Goal: Use online tool/utility: Utilize a website feature to perform a specific function

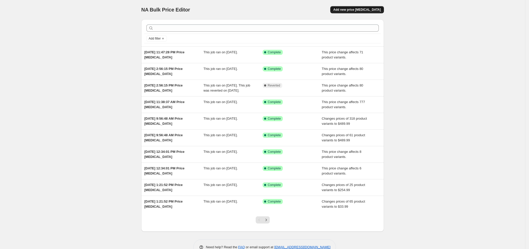
click at [373, 13] on button "Add new price change job" at bounding box center [357, 9] width 54 height 7
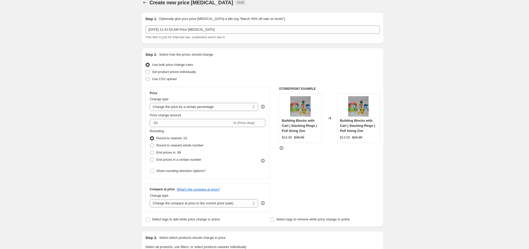
scroll to position [12, 0]
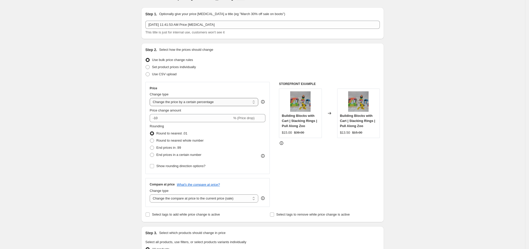
click at [164, 102] on select "Change the price to a certain amount Change the price by a certain amount Chang…" at bounding box center [204, 102] width 109 height 8
select select "no_change"
click at [151, 98] on select "Change the price to a certain amount Change the price by a certain amount Chang…" at bounding box center [204, 102] width 109 height 8
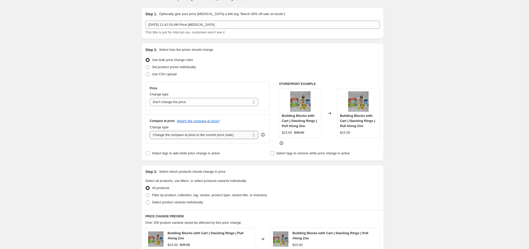
click at [164, 135] on select "Change the compare at price to the current price (sale) Change the compare at p…" at bounding box center [204, 135] width 109 height 8
select select "to"
click at [151, 131] on select "Change the compare at price to the current price (sale) Change the compare at p…" at bounding box center [204, 135] width 109 height 8
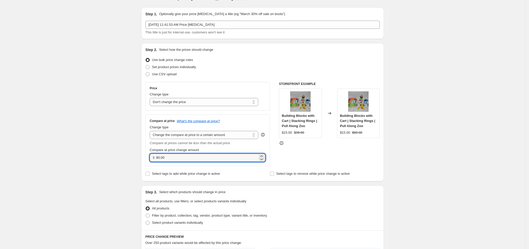
click at [140, 160] on div "Step 1. Optionally give your price change job a title (eg "March 30% off sale o…" at bounding box center [260, 215] width 247 height 425
type input "249.00"
click at [399, 172] on div "Create new price change job. This page is ready Create new price change job Dra…" at bounding box center [262, 223] width 525 height 471
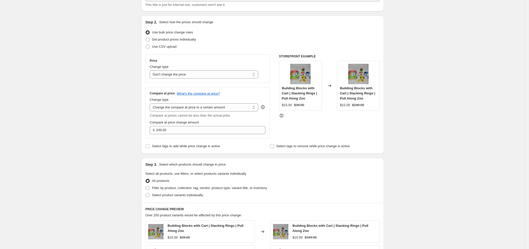
scroll to position [131, 0]
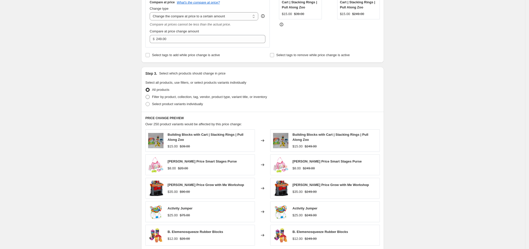
click at [150, 96] on span at bounding box center [148, 97] width 4 height 4
click at [146, 95] on input "Filter by product, collection, tag, vendor, product type, variant title, or inv…" at bounding box center [146, 95] width 0 height 0
radio input "true"
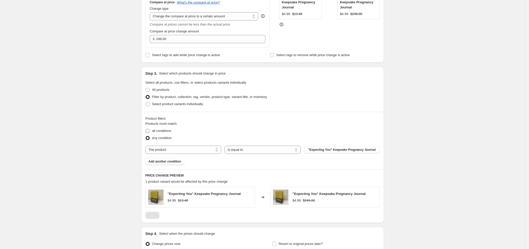
click at [150, 131] on span at bounding box center [148, 131] width 4 height 4
click at [146, 129] on input "all conditions" at bounding box center [146, 129] width 0 height 0
radio input "true"
click at [174, 150] on select "The product The product's collection The product's tag The product's vendor The…" at bounding box center [183, 150] width 76 height 8
select select "tag"
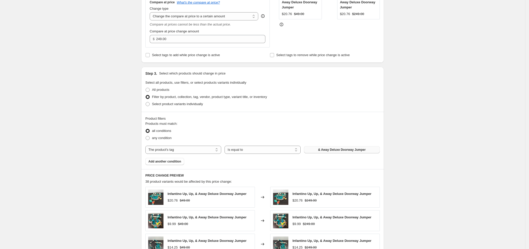
click at [332, 150] on span "& Away Deluxe Doorway Jumper" at bounding box center [342, 150] width 48 height 4
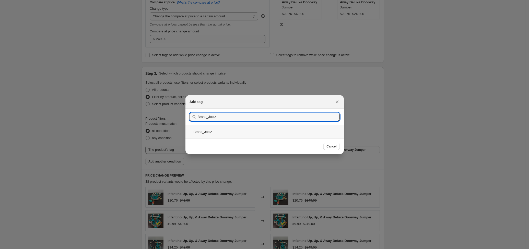
type input "Brand_Joolz"
click at [205, 131] on div "Brand_Joolz" at bounding box center [264, 132] width 158 height 14
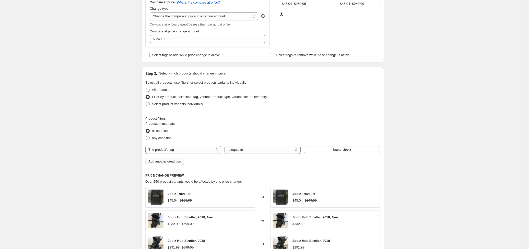
click at [165, 163] on span "Add another condition" at bounding box center [164, 162] width 33 height 4
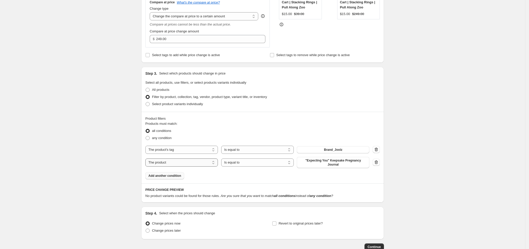
click at [167, 163] on select "The product The product's collection The product's tag The product's vendor The…" at bounding box center [181, 163] width 73 height 8
select select "tag"
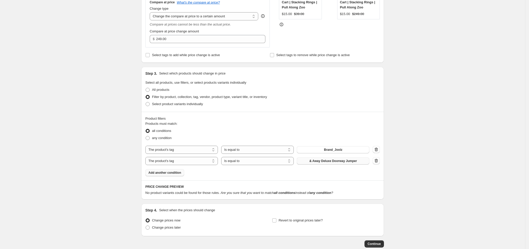
click at [324, 162] on span "& Away Deluxe Doorway Jumper" at bounding box center [333, 161] width 48 height 4
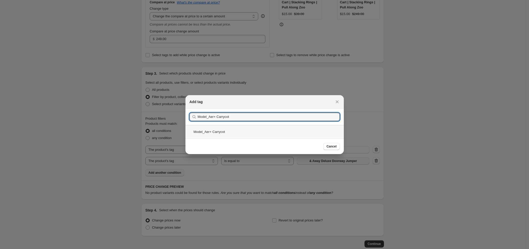
type input "Model_Aer+ Carrycot"
click at [208, 133] on div "Model_Aer+ Carrycot" at bounding box center [264, 132] width 158 height 14
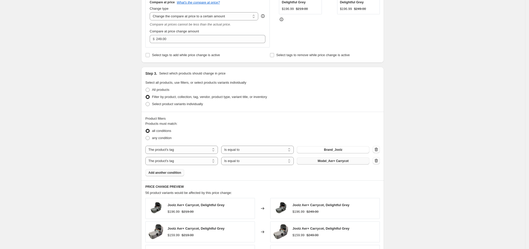
scroll to position [290, 0]
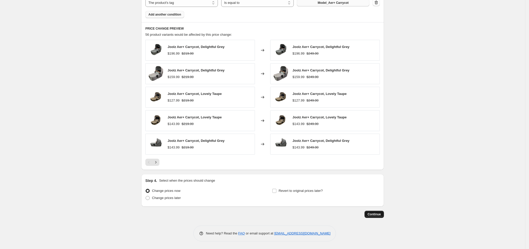
click at [374, 214] on span "Continue" at bounding box center [374, 215] width 13 height 4
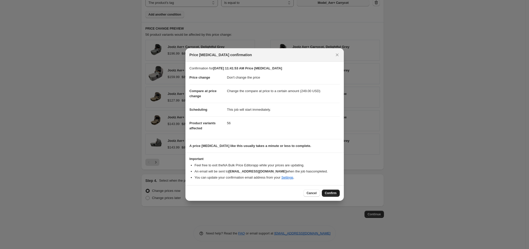
click at [331, 193] on span "Confirm" at bounding box center [331, 193] width 12 height 4
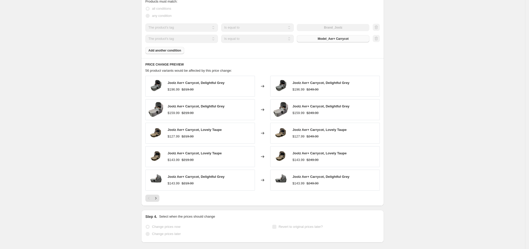
select select "no_change"
select select "to"
select select "tag"
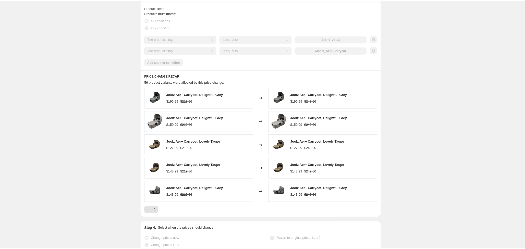
scroll to position [0, 0]
